Goal: Task Accomplishment & Management: Manage account settings

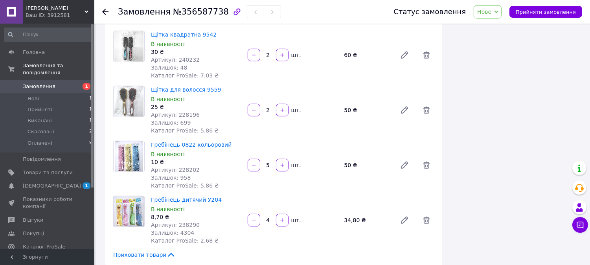
scroll to position [1004, 0]
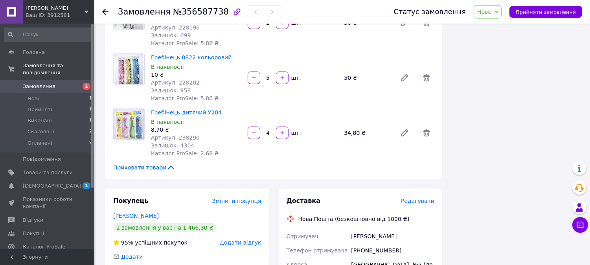
click at [498, 12] on icon at bounding box center [496, 12] width 4 height 2
click at [499, 28] on li "Прийнято" at bounding box center [492, 28] width 36 height 12
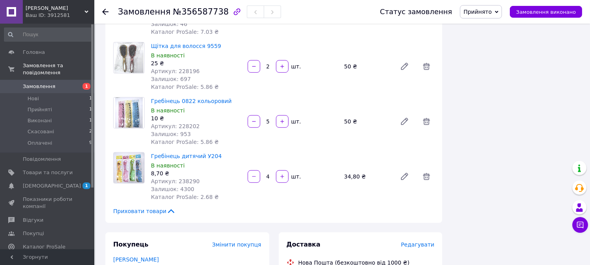
scroll to position [873, 0]
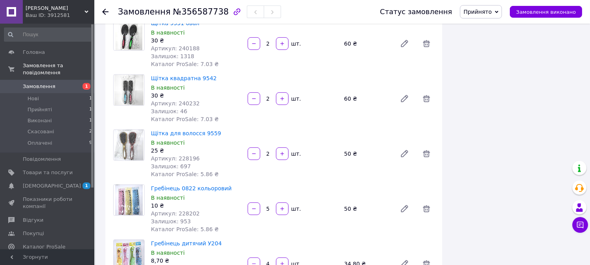
click at [198, 102] on div "Артикул: 240232" at bounding box center [196, 103] width 90 height 8
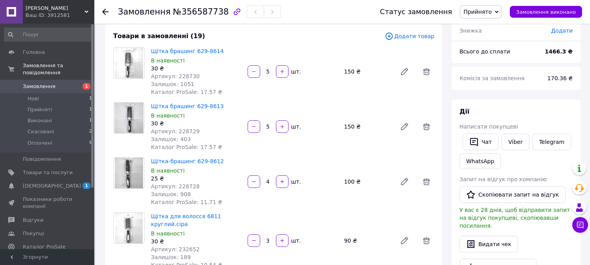
scroll to position [87, 0]
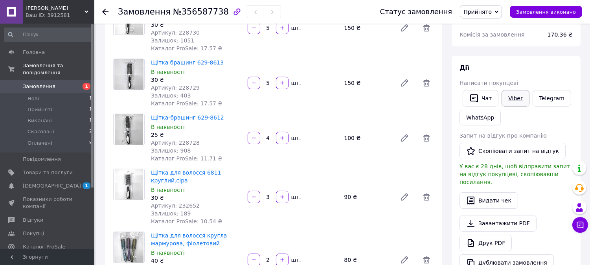
click at [513, 99] on link "Viber" at bounding box center [514, 98] width 27 height 16
click at [544, 67] on div "Дії" at bounding box center [515, 68] width 113 height 9
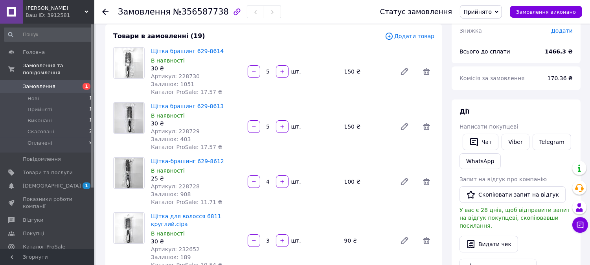
scroll to position [0, 0]
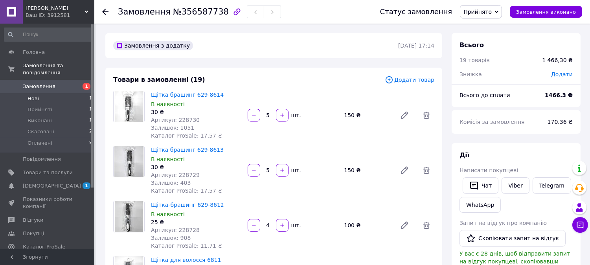
click at [34, 95] on span "Нові" at bounding box center [32, 98] width 11 height 7
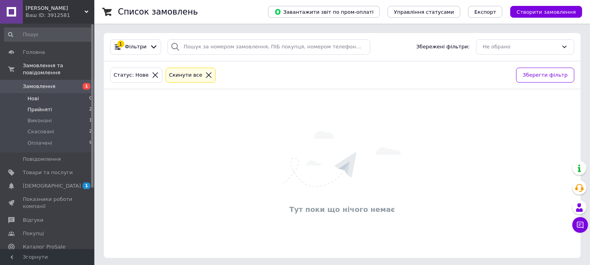
click at [37, 106] on span "Прийняті" at bounding box center [39, 109] width 24 height 7
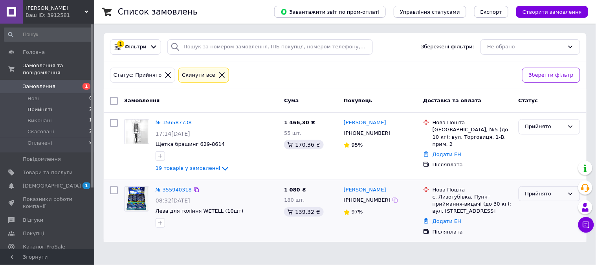
click at [572, 193] on icon at bounding box center [570, 193] width 4 height 2
click at [537, 210] on li "Виконано" at bounding box center [549, 210] width 61 height 15
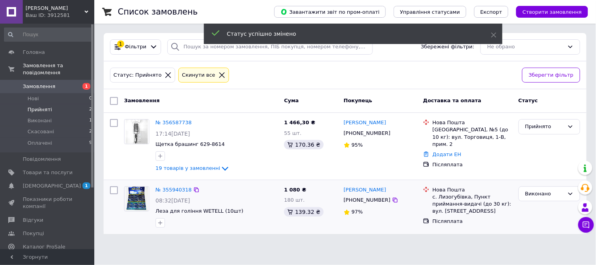
click at [568, 194] on icon at bounding box center [570, 194] width 6 height 6
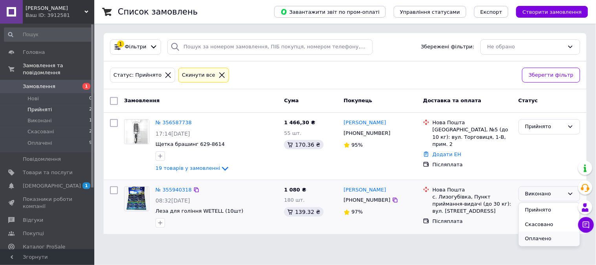
click at [537, 241] on li "Оплачено" at bounding box center [549, 238] width 61 height 15
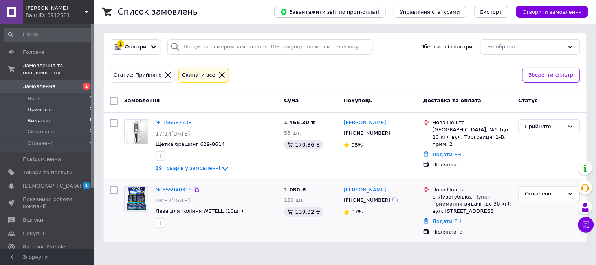
click at [44, 117] on span "Виконані" at bounding box center [39, 120] width 24 height 7
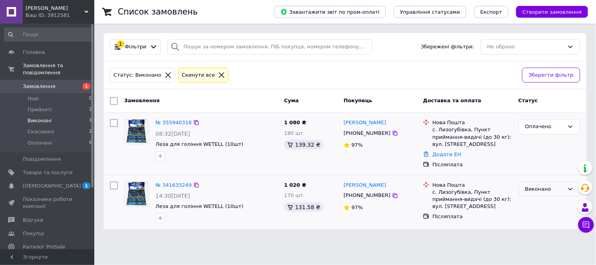
click at [570, 187] on icon at bounding box center [570, 189] width 6 height 6
click at [540, 232] on li "Оплачено" at bounding box center [549, 234] width 61 height 15
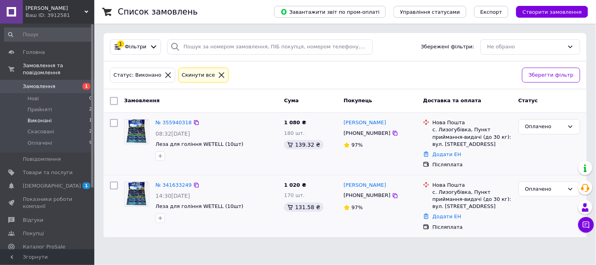
click at [44, 83] on span "Замовлення" at bounding box center [39, 86] width 33 height 7
